Goal: Information Seeking & Learning: Understand process/instructions

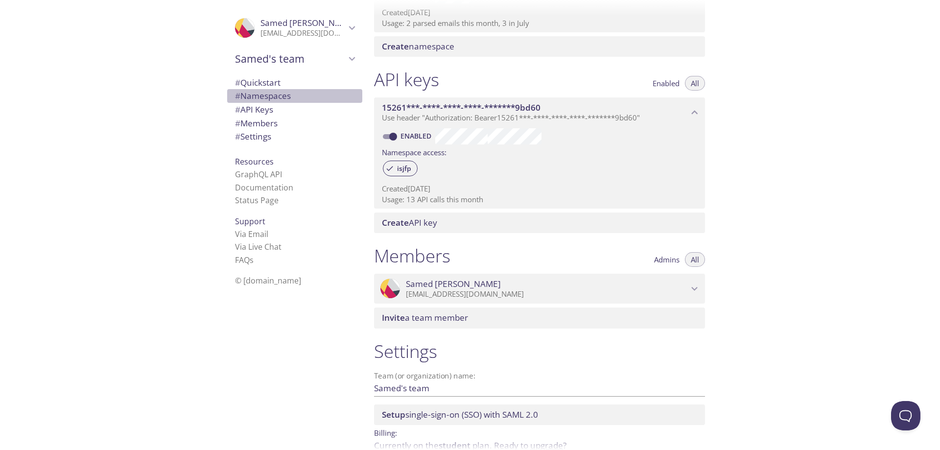
click at [264, 97] on span "# Namespaces" at bounding box center [263, 95] width 56 height 11
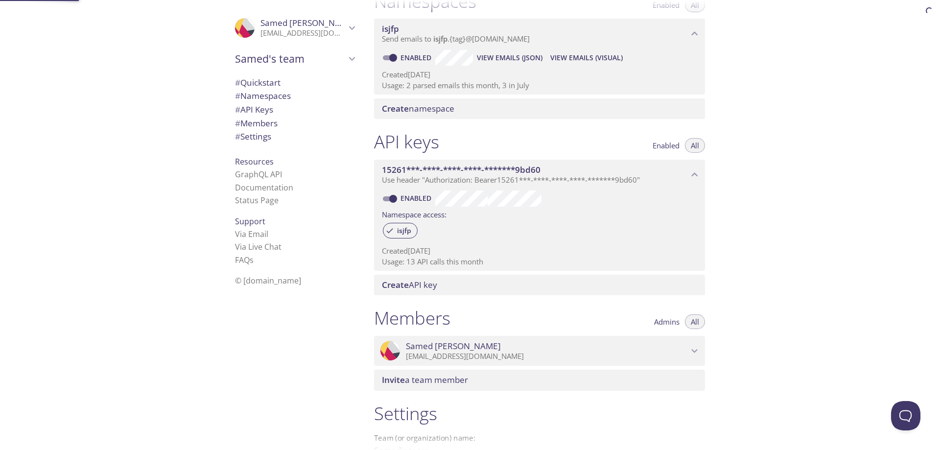
scroll to position [124, 0]
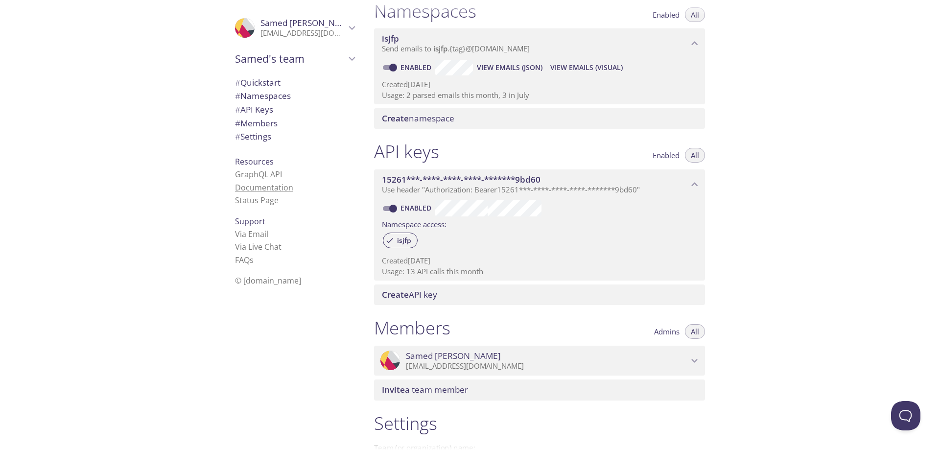
click at [273, 189] on link "Documentation" at bounding box center [264, 187] width 58 height 11
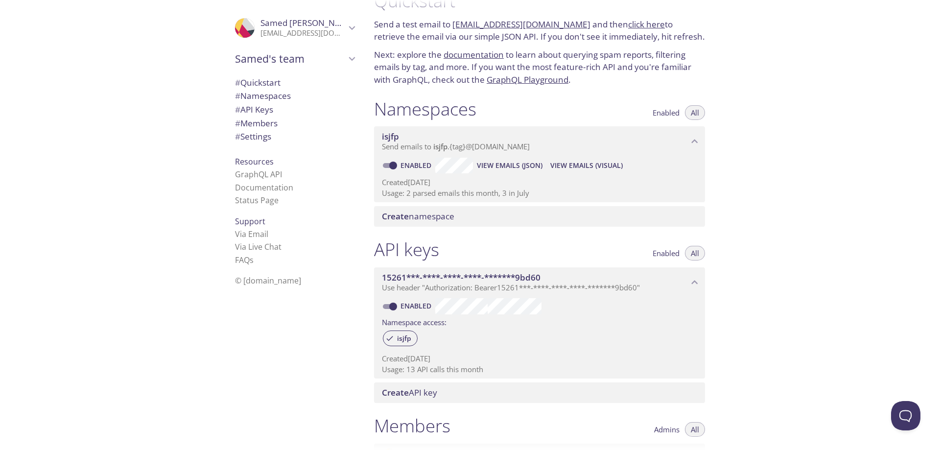
click at [487, 208] on div "Create namespace" at bounding box center [539, 216] width 331 height 21
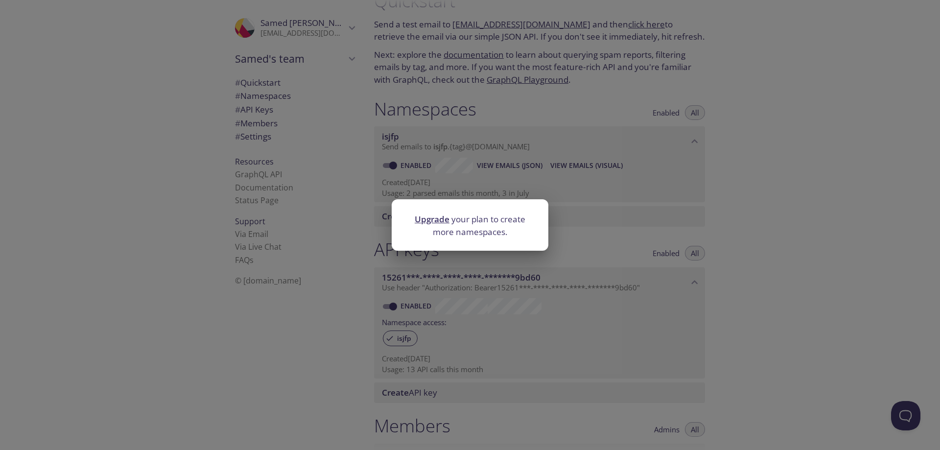
click at [438, 219] on link "Upgrade" at bounding box center [431, 218] width 35 height 11
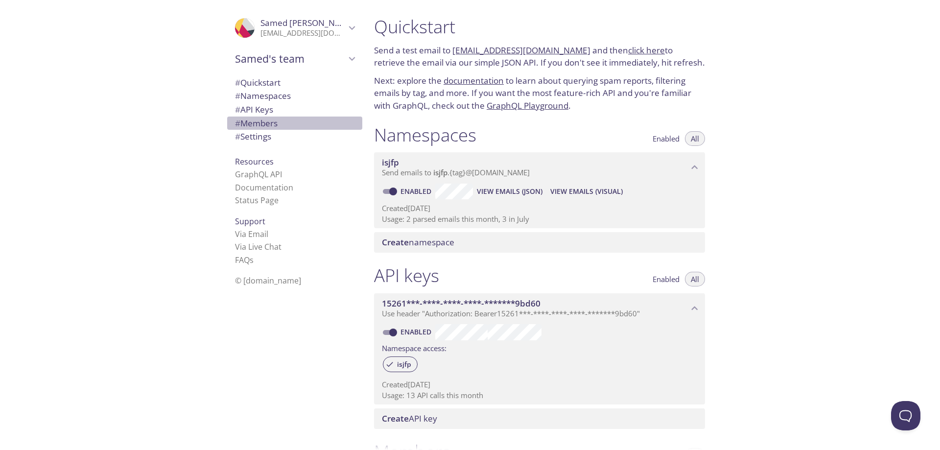
click at [261, 125] on span "# Members" at bounding box center [256, 122] width 43 height 11
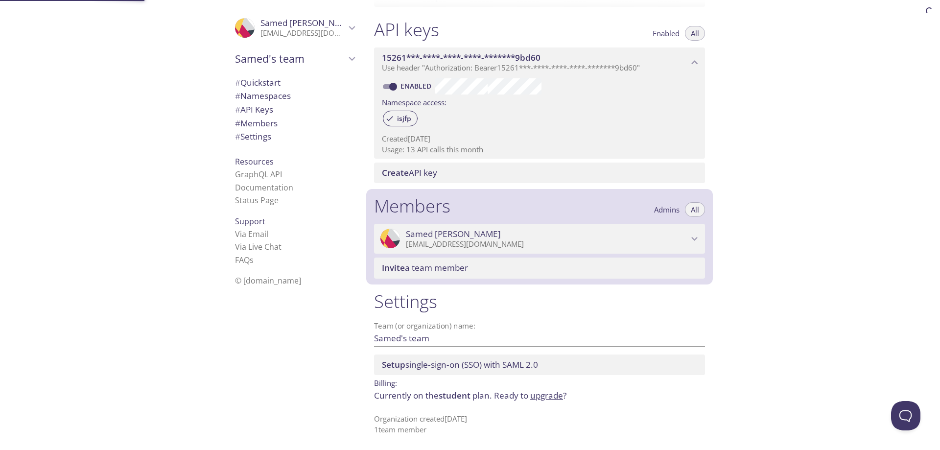
scroll to position [246, 0]
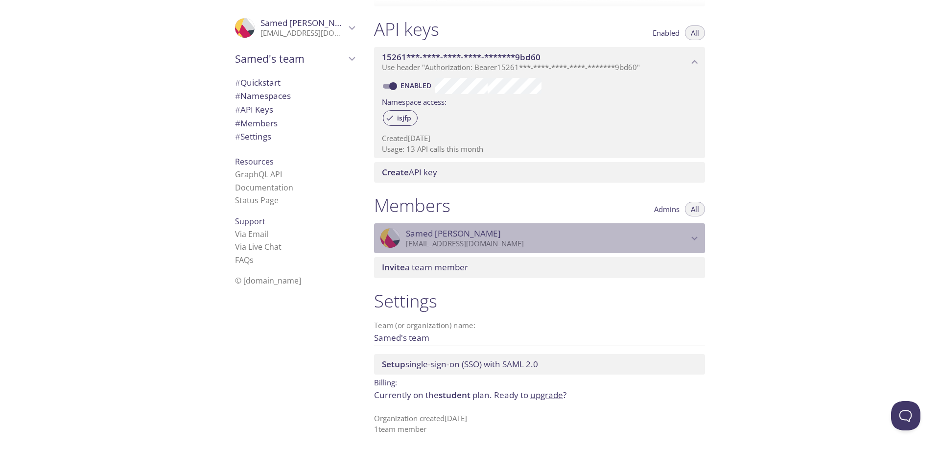
click at [487, 235] on span "[PERSON_NAME]" at bounding box center [547, 233] width 282 height 11
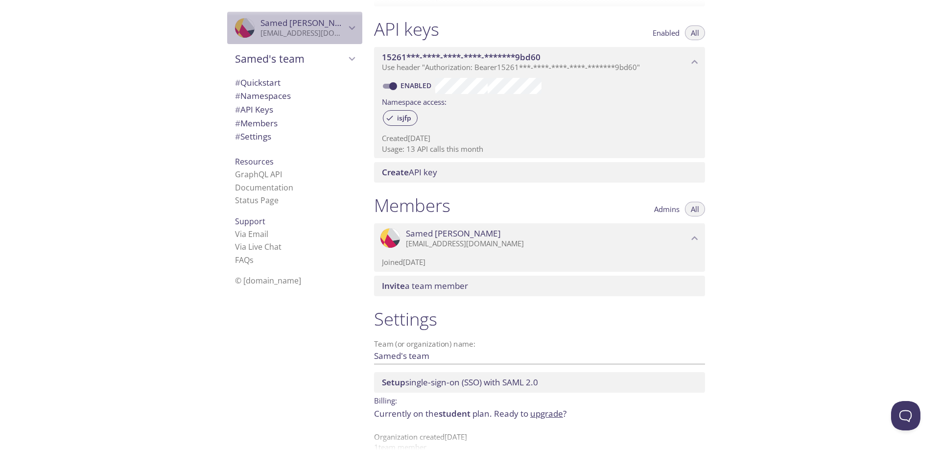
click at [285, 37] on p "[EMAIL_ADDRESS][DOMAIN_NAME]" at bounding box center [302, 33] width 85 height 10
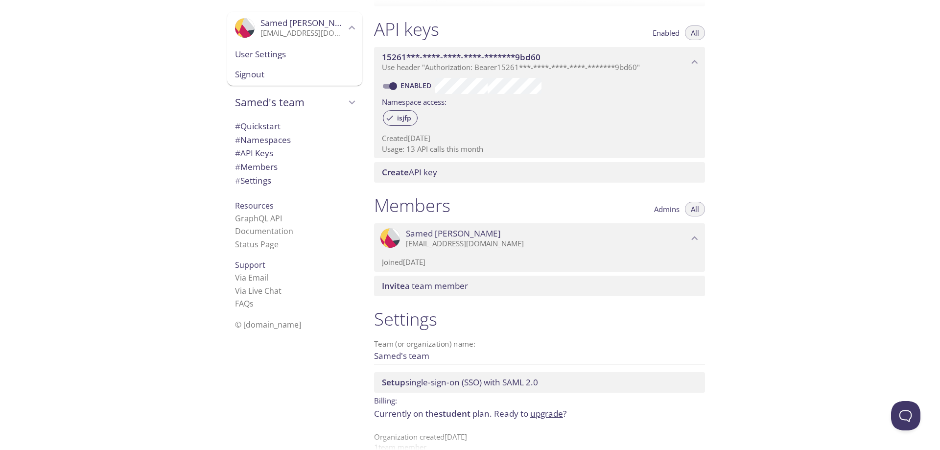
drag, startPoint x: 275, startPoint y: 55, endPoint x: 286, endPoint y: 59, distance: 11.9
click at [275, 55] on span "User Settings" at bounding box center [294, 54] width 119 height 13
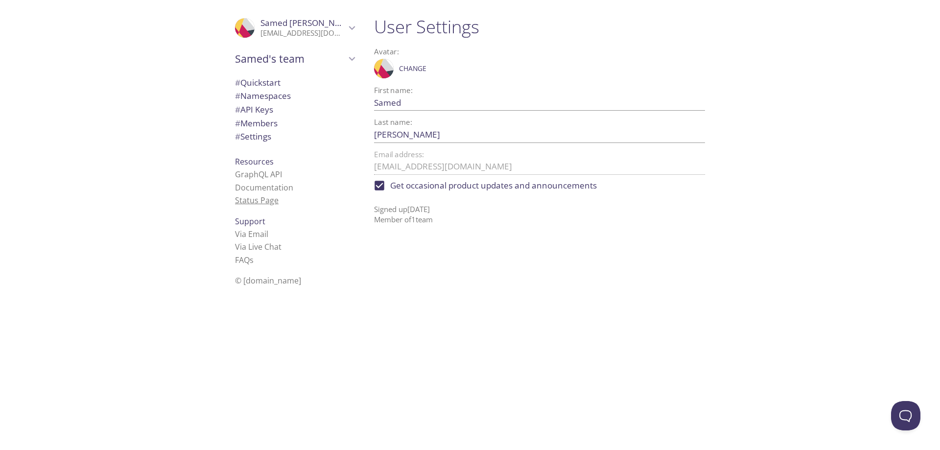
click at [261, 199] on link "Status Page" at bounding box center [257, 200] width 44 height 11
click at [294, 57] on span "Samed's team" at bounding box center [290, 59] width 111 height 14
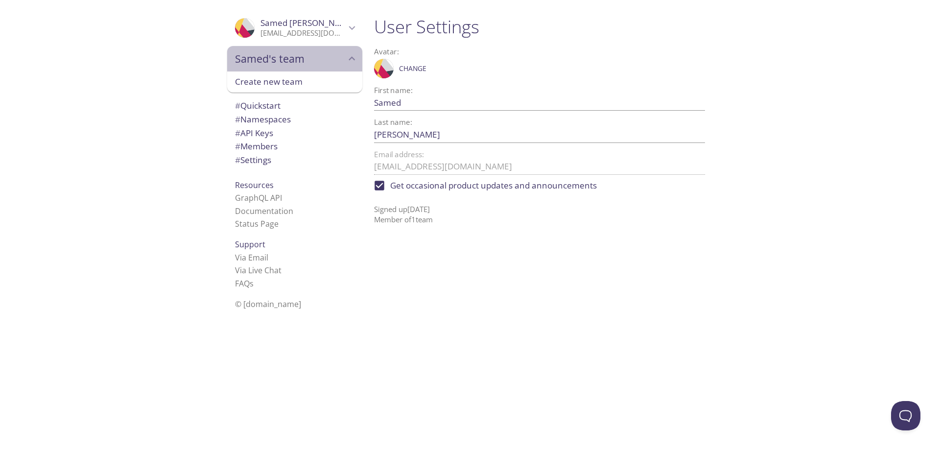
click at [294, 57] on span "Samed's team" at bounding box center [290, 59] width 111 height 14
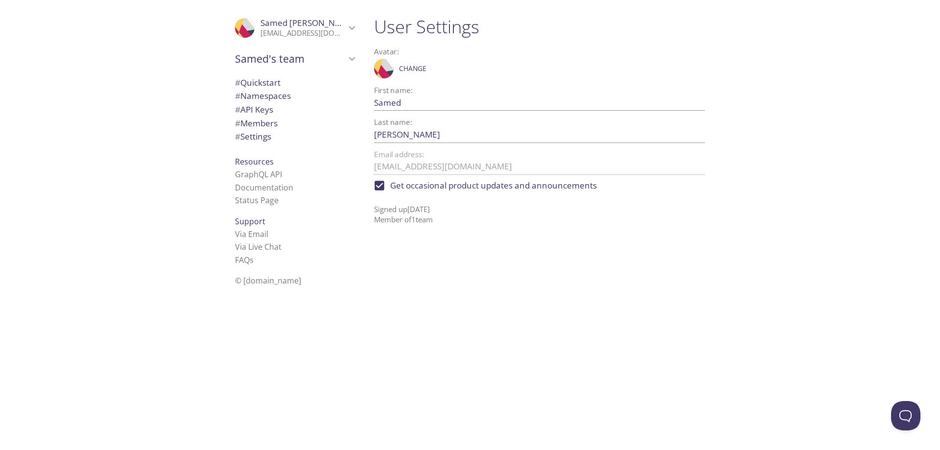
click at [310, 26] on span "[PERSON_NAME]" at bounding box center [302, 23] width 85 height 11
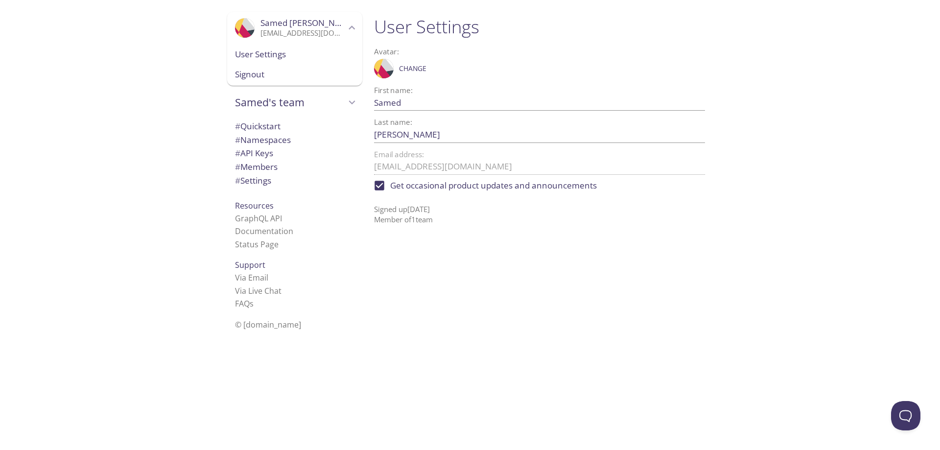
click at [257, 177] on span "# Settings" at bounding box center [253, 180] width 36 height 11
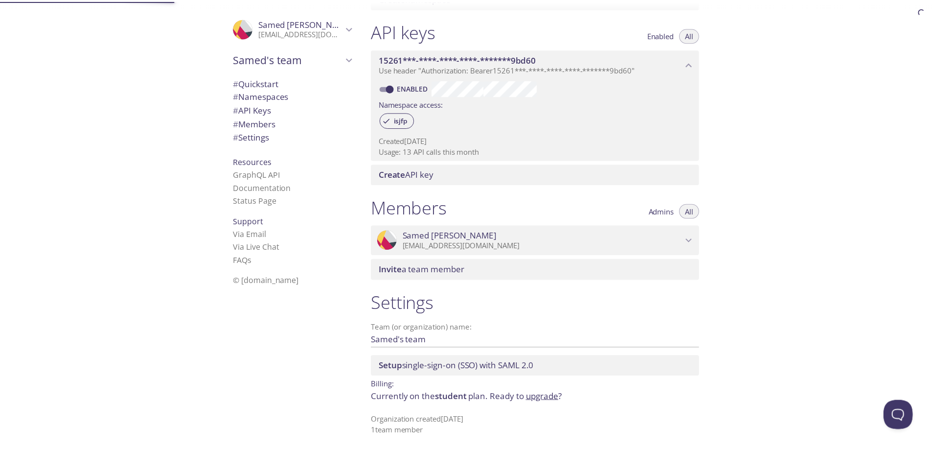
scroll to position [246, 0]
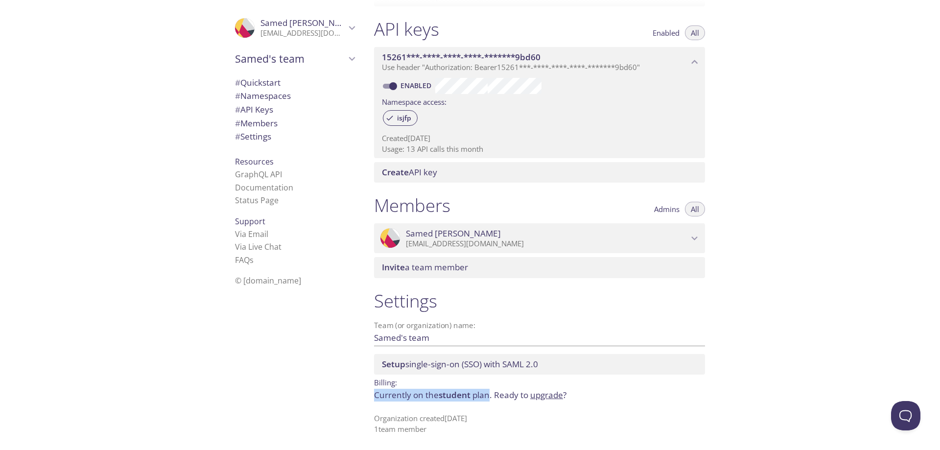
drag, startPoint x: 489, startPoint y: 393, endPoint x: 373, endPoint y: 390, distance: 116.0
click at [373, 390] on div "Settings Team (or organization) name: [PERSON_NAME]'s team Save Setup single-si…" at bounding box center [539, 362] width 346 height 156
click at [492, 401] on p "Currently on the student plan. Ready to upgrade ?" at bounding box center [539, 395] width 331 height 13
drag, startPoint x: 489, startPoint y: 396, endPoint x: 440, endPoint y: 392, distance: 49.1
click at [440, 392] on p "Currently on the student plan. Ready to upgrade ?" at bounding box center [539, 395] width 331 height 13
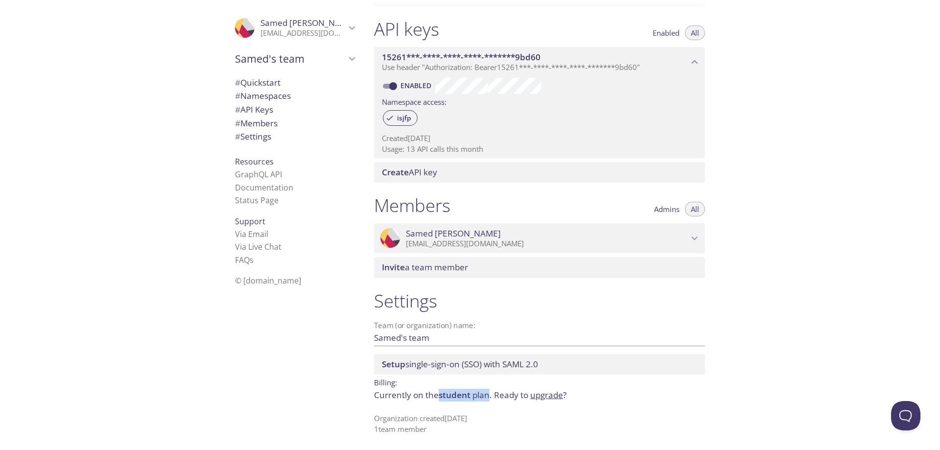
copy p "student plan"
click at [548, 391] on link "upgrade" at bounding box center [546, 394] width 33 height 11
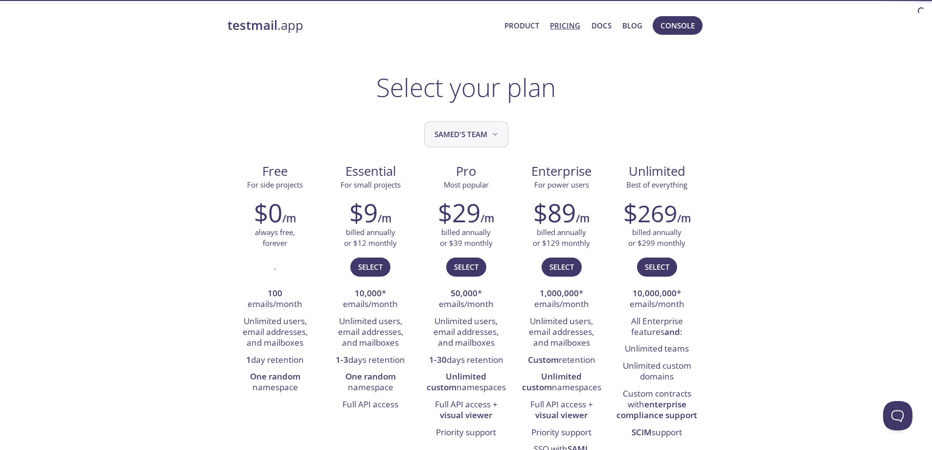
click at [493, 138] on icon "Samed's team" at bounding box center [495, 134] width 10 height 10
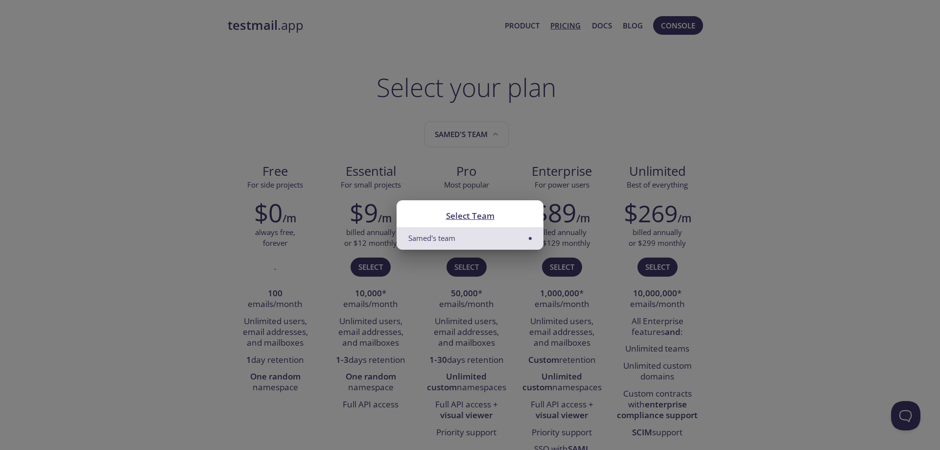
click at [532, 132] on div "Select Team Samed's team" at bounding box center [470, 225] width 940 height 450
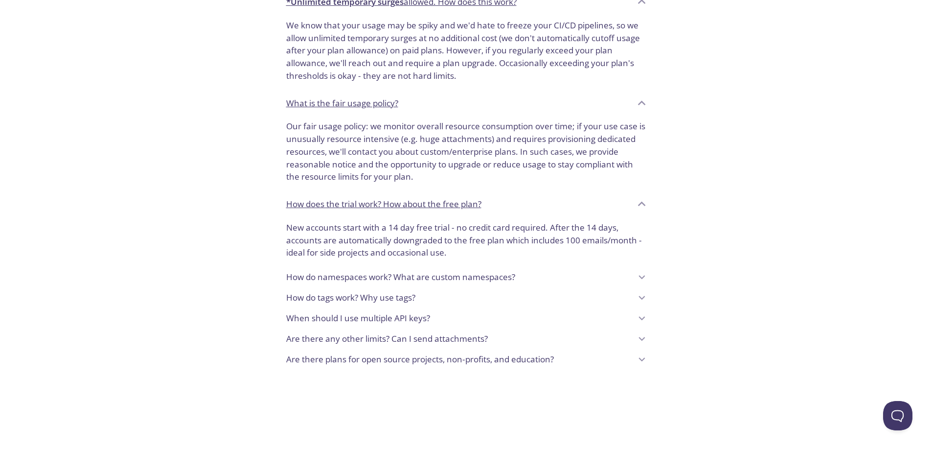
scroll to position [797, 0]
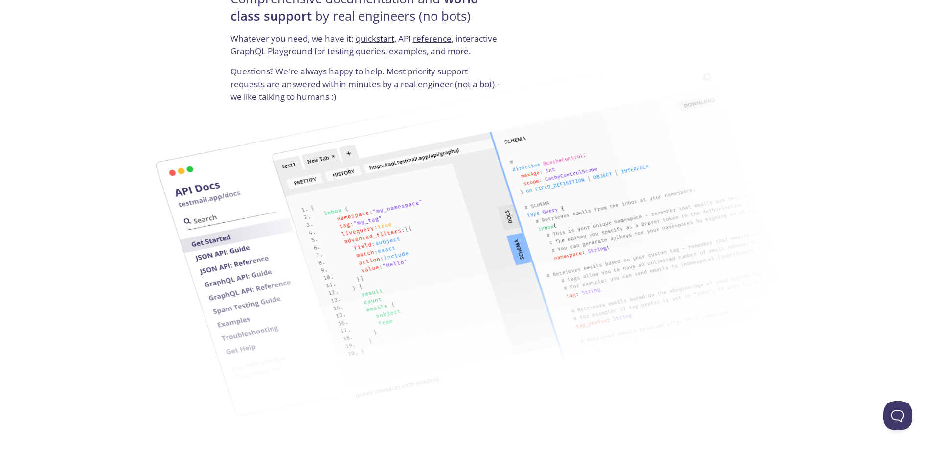
scroll to position [1615, 0]
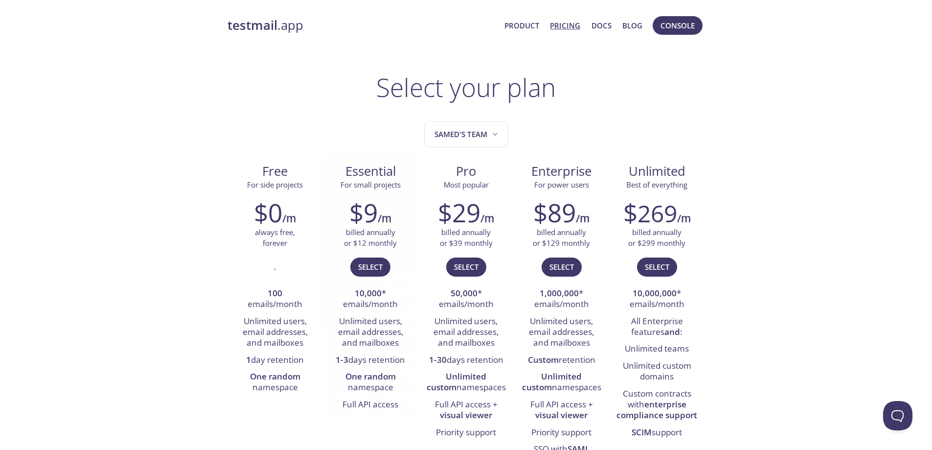
drag, startPoint x: 331, startPoint y: 358, endPoint x: 408, endPoint y: 359, distance: 76.3
click at [408, 359] on li "1-3 days retention" at bounding box center [370, 360] width 81 height 17
click at [246, 28] on strong "testmail" at bounding box center [253, 25] width 50 height 17
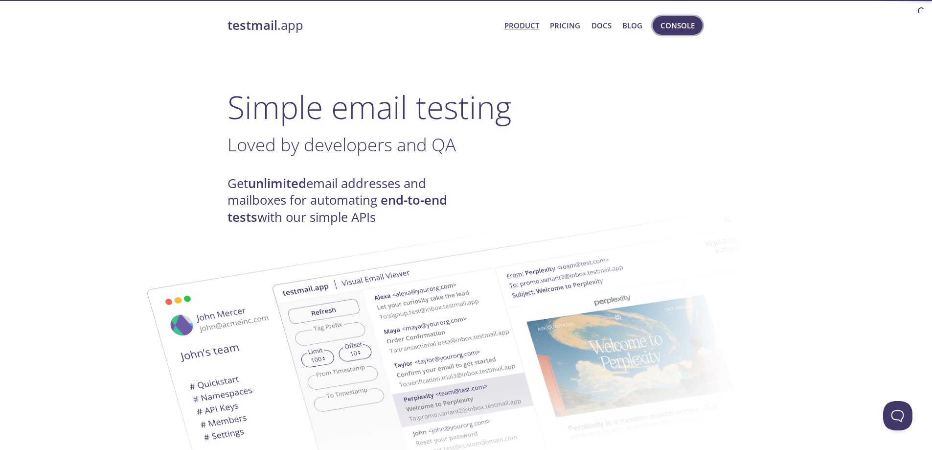
click at [699, 28] on button "Console" at bounding box center [678, 25] width 50 height 19
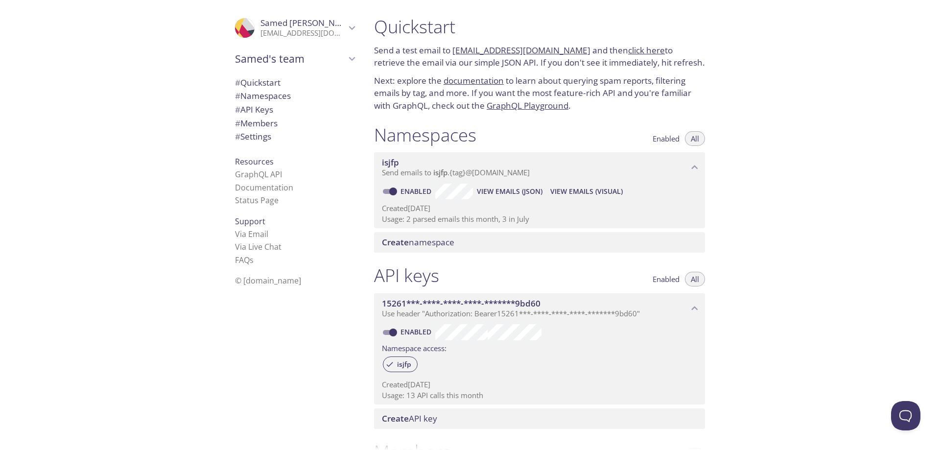
click at [272, 98] on span "# Namespaces" at bounding box center [263, 95] width 56 height 11
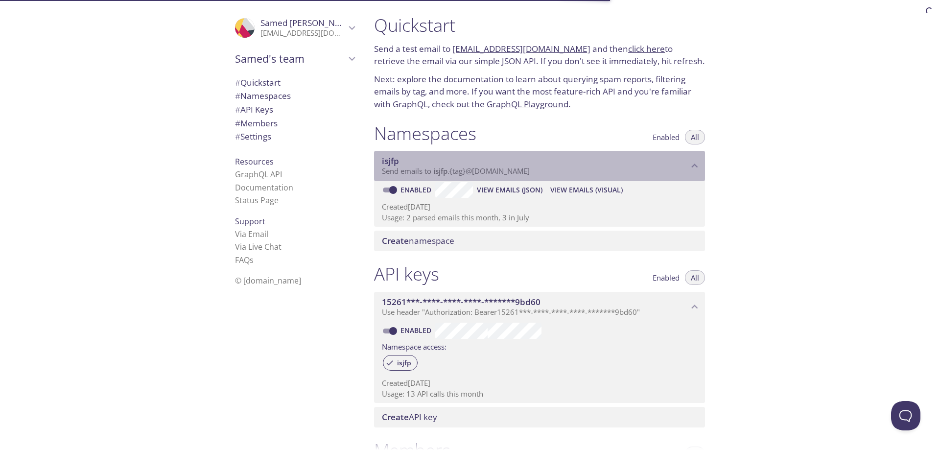
drag, startPoint x: 449, startPoint y: 172, endPoint x: 436, endPoint y: 172, distance: 12.7
click at [436, 172] on span "Send emails to isjfp . {tag} @inbox.testmail.app" at bounding box center [456, 171] width 148 height 10
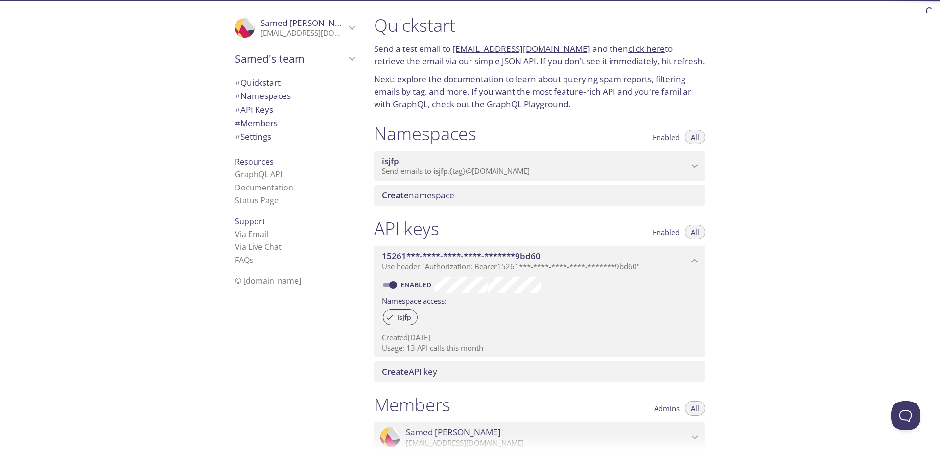
click at [442, 171] on span "isjfp" at bounding box center [440, 171] width 14 height 10
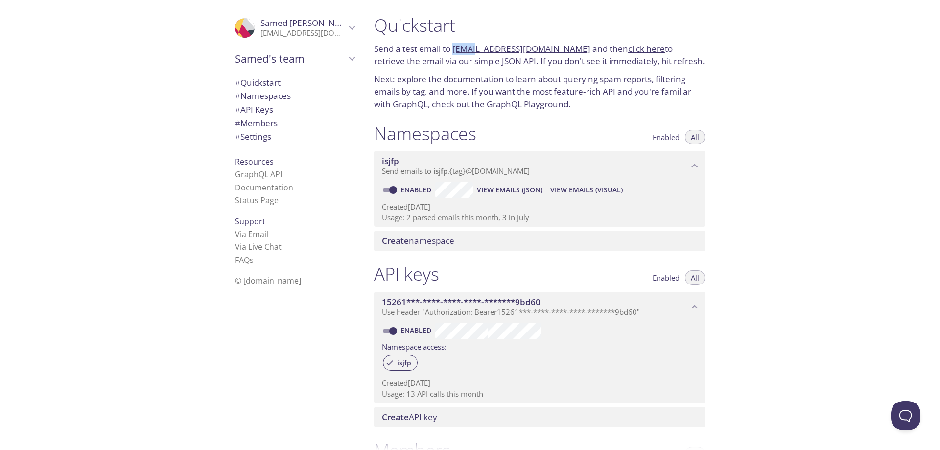
drag, startPoint x: 452, startPoint y: 46, endPoint x: 468, endPoint y: 46, distance: 16.2
click at [468, 46] on p "Send a test email to isjfp.test@inbox.testmail.app and then click here to retri…" at bounding box center [539, 55] width 331 height 25
copy link "isjfp"
